Goal: Task Accomplishment & Management: Manage account settings

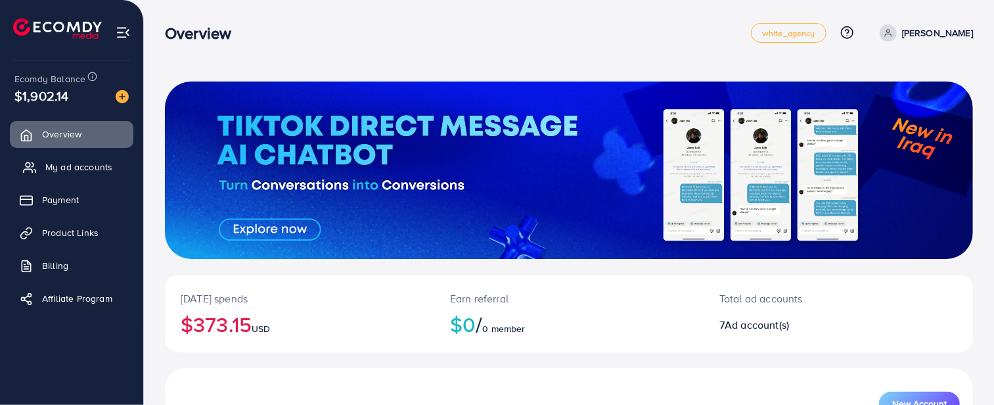
click at [84, 169] on span "My ad accounts" at bounding box center [78, 166] width 67 height 13
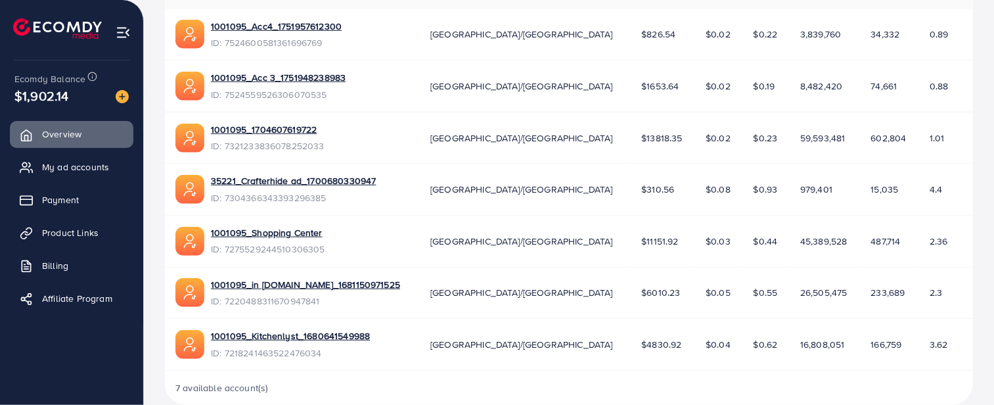
scroll to position [474, 0]
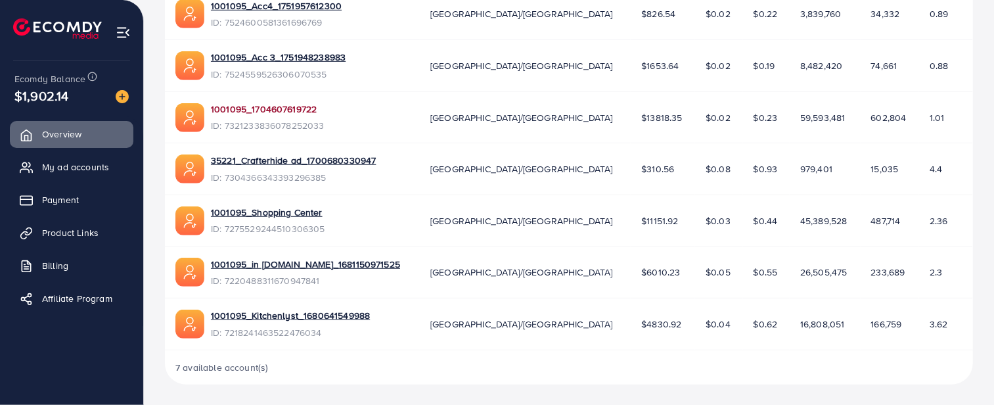
click at [260, 109] on link "1001095_1704607619722" at bounding box center [268, 108] width 114 height 13
click at [332, 261] on link "1001095_in [DOMAIN_NAME]_1681150971525" at bounding box center [305, 263] width 189 height 13
click at [252, 213] on link "1001095_Shopping Center" at bounding box center [268, 212] width 114 height 13
